Goal: Task Accomplishment & Management: Manage account settings

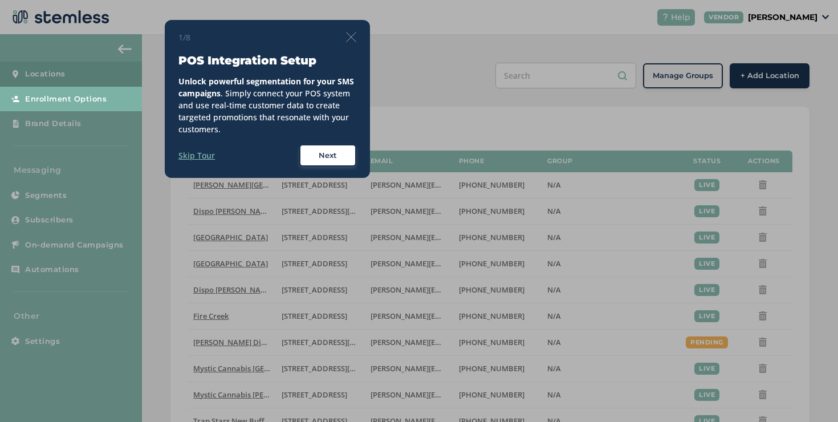
click at [353, 34] on img at bounding box center [351, 37] width 10 height 10
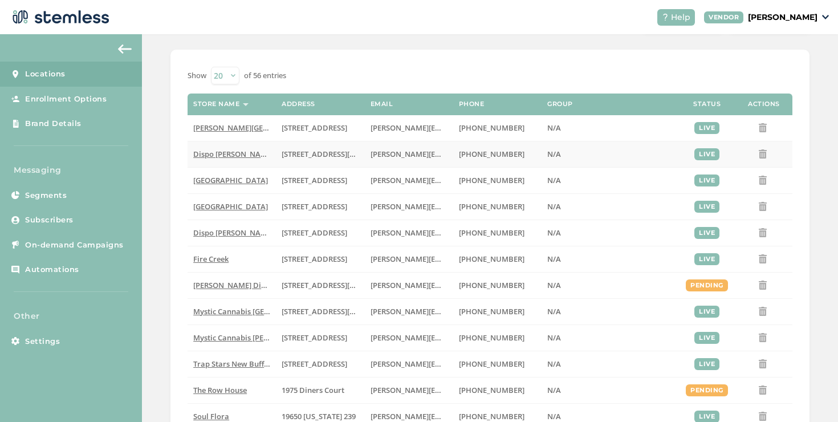
scroll to position [56, 0]
click at [80, 221] on link "Subscribers" at bounding box center [71, 219] width 142 height 25
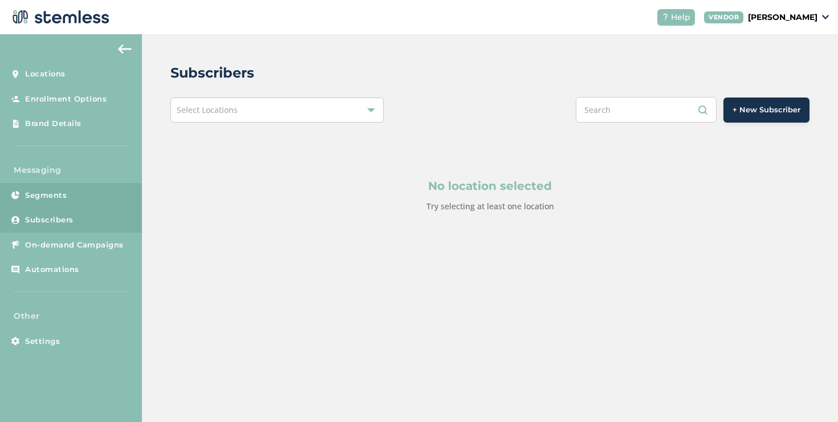
click at [84, 201] on link "Segments" at bounding box center [71, 195] width 142 height 25
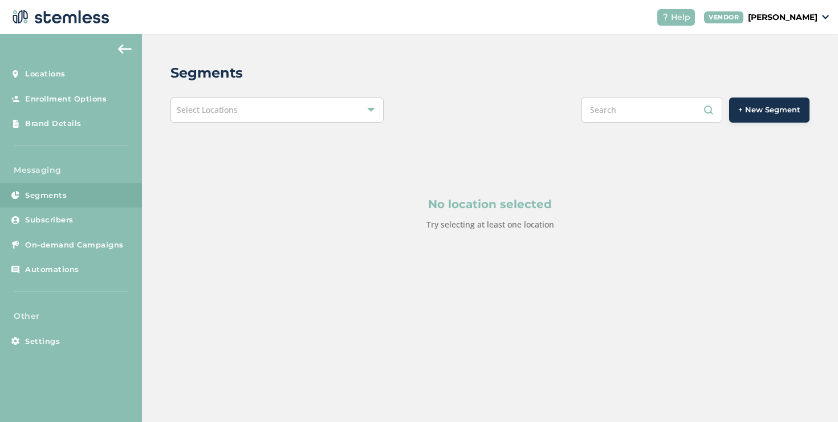
click at [247, 128] on div "Segments Select Locations + New Segment No location selected Try selecting at l…" at bounding box center [490, 174] width 696 height 280
click at [247, 124] on div "Segments Select Locations + New Segment No location selected Try selecting at l…" at bounding box center [490, 174] width 696 height 280
click at [245, 117] on div "Select Locations" at bounding box center [276, 109] width 213 height 25
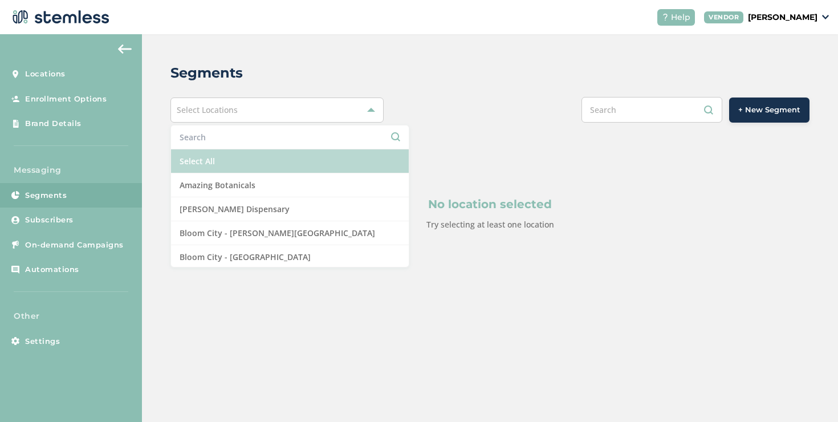
click at [225, 166] on li "Select All" at bounding box center [290, 161] width 238 height 24
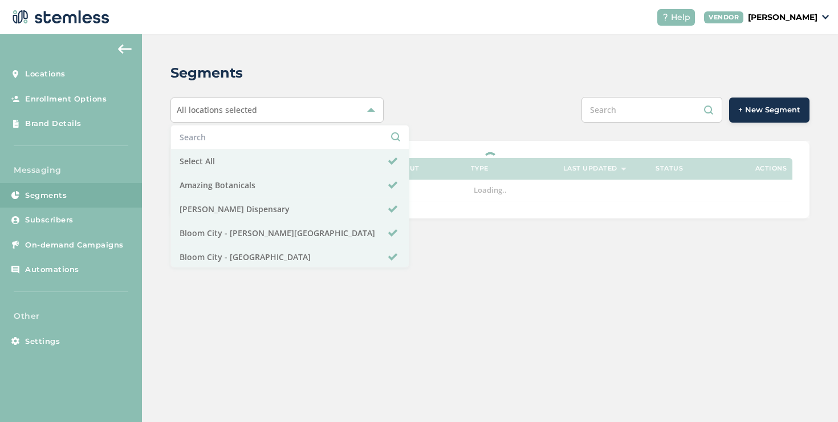
click at [441, 117] on div "+ New Segment" at bounding box center [623, 110] width 373 height 26
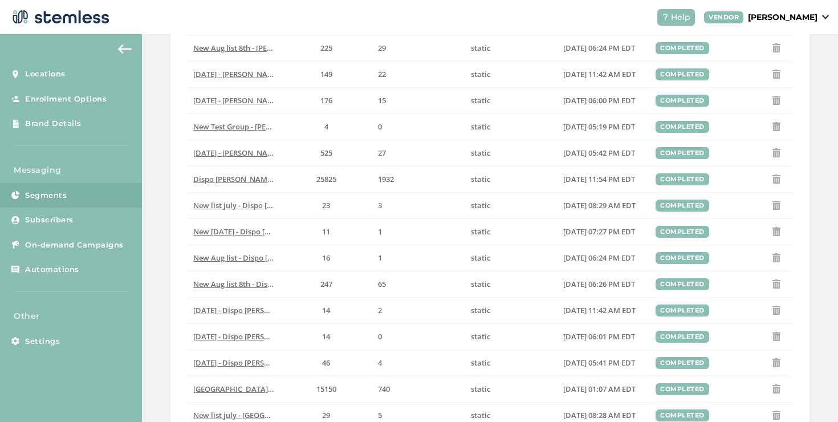
scroll to position [377, 0]
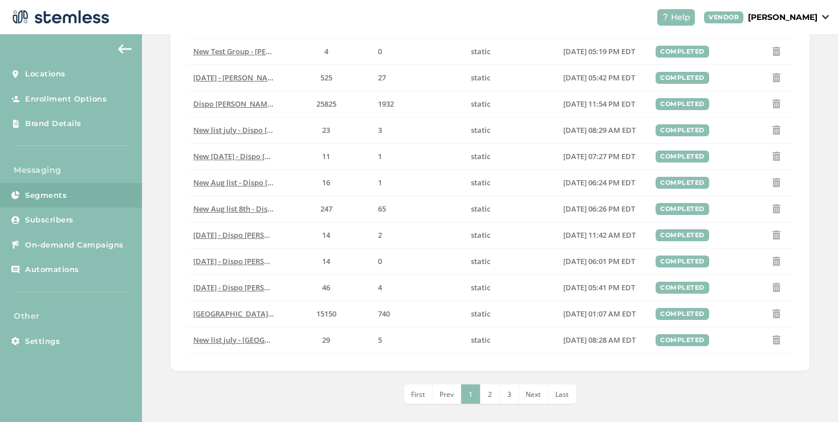
click at [488, 394] on span "2" at bounding box center [490, 394] width 4 height 10
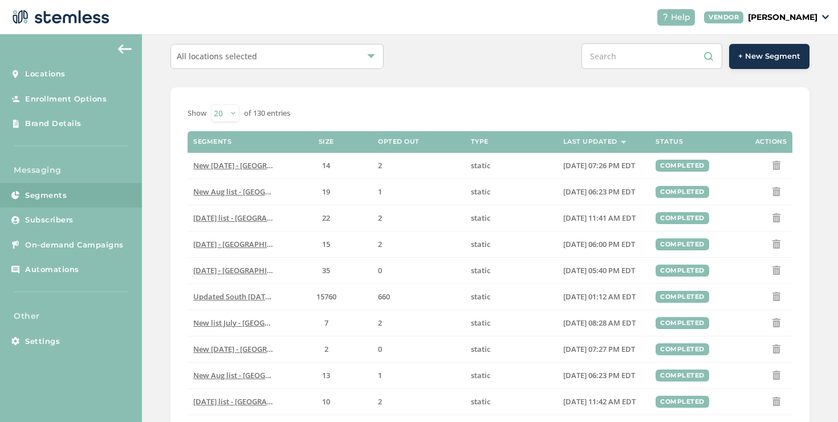
scroll to position [53, 0]
click at [78, 229] on link "Subscribers" at bounding box center [71, 219] width 142 height 25
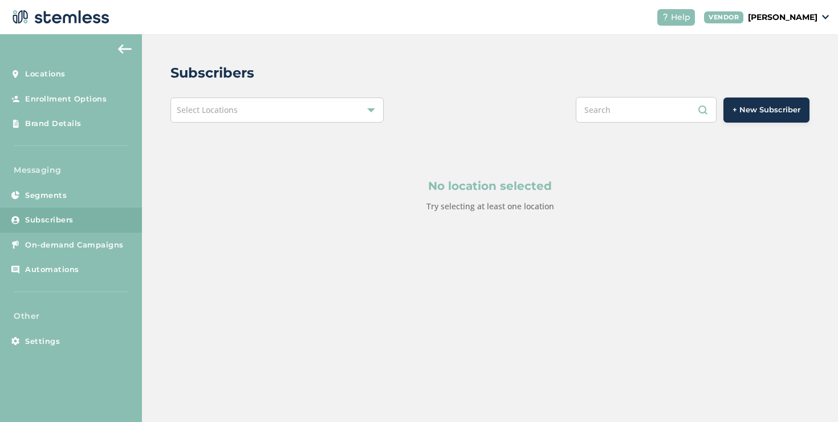
click at [251, 112] on div "Select Locations" at bounding box center [276, 109] width 213 height 25
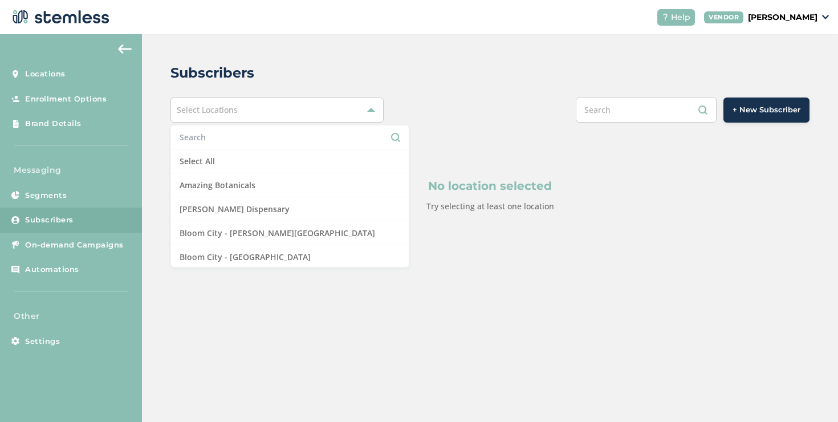
click at [232, 140] on input "text" at bounding box center [290, 137] width 221 height 12
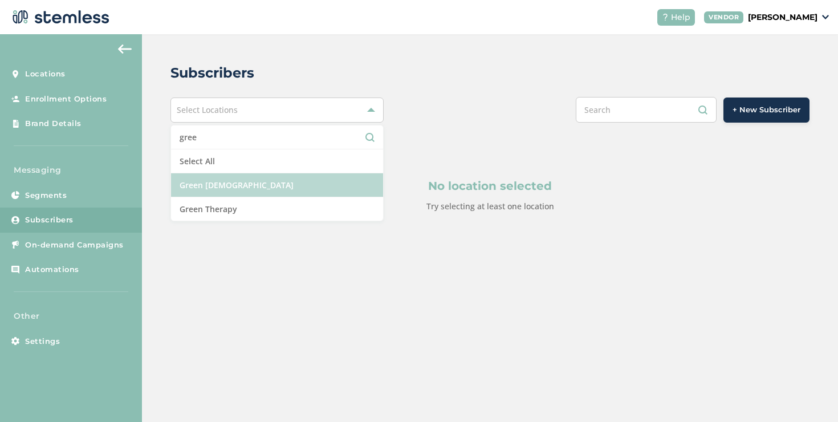
type input "gree"
click at [229, 181] on li "Green [DEMOGRAPHIC_DATA]" at bounding box center [277, 185] width 212 height 24
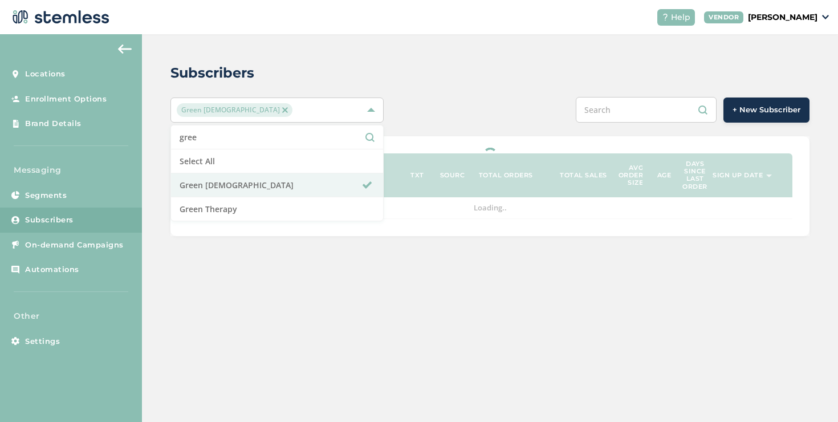
click at [498, 123] on div "Subscribers Green Buddha gree Select All Green Buddha Green Therapy + New Subsc…" at bounding box center [490, 149] width 696 height 230
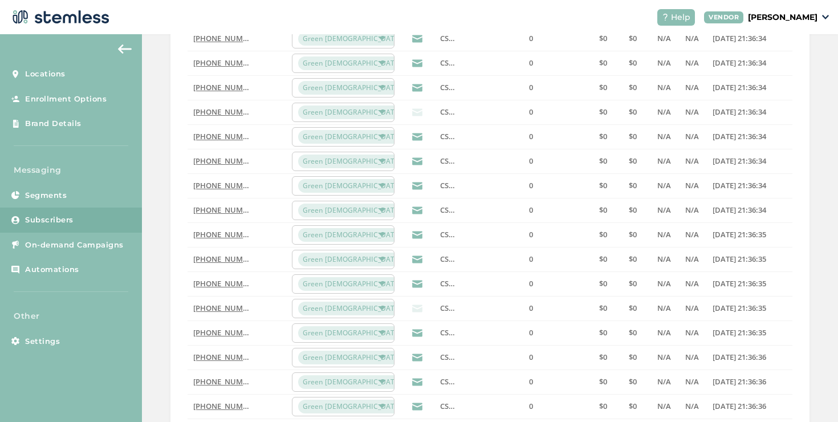
scroll to position [371, 0]
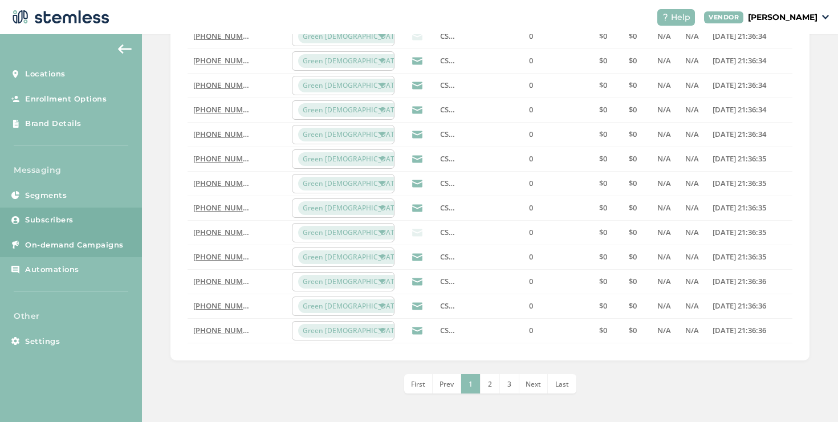
click at [91, 242] on span "On-demand Campaigns" at bounding box center [74, 244] width 99 height 11
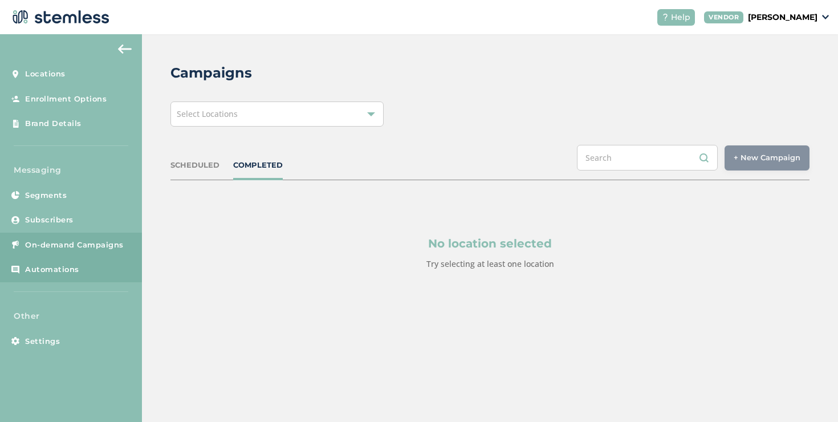
click at [121, 259] on link "Automations" at bounding box center [71, 269] width 142 height 25
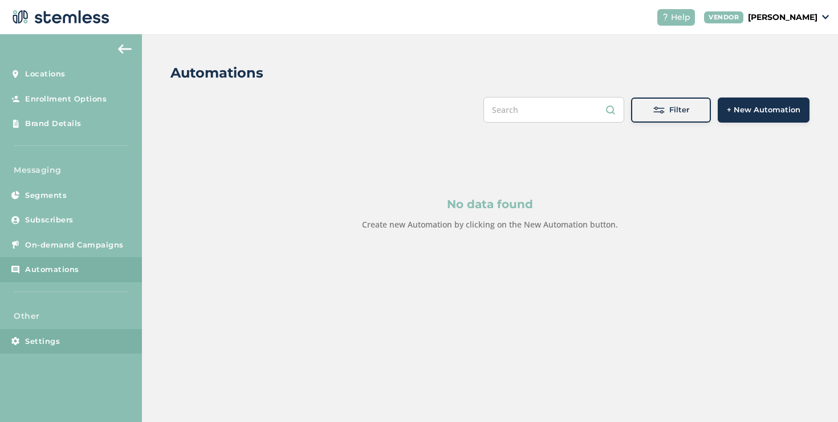
click at [85, 337] on link "Settings" at bounding box center [71, 341] width 142 height 25
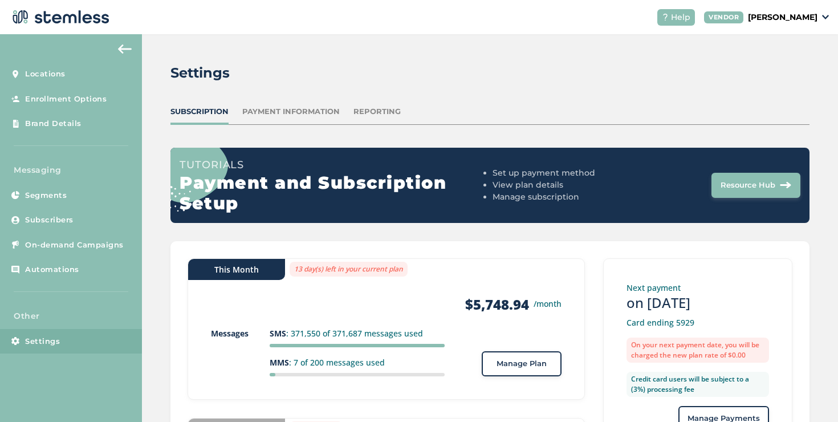
scroll to position [165, 0]
